Goal: Find specific page/section: Find specific page/section

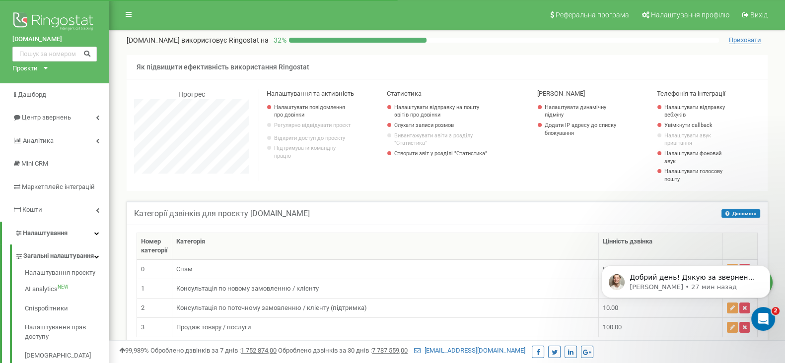
scroll to position [596, 675]
